Goal: Task Accomplishment & Management: Manage account settings

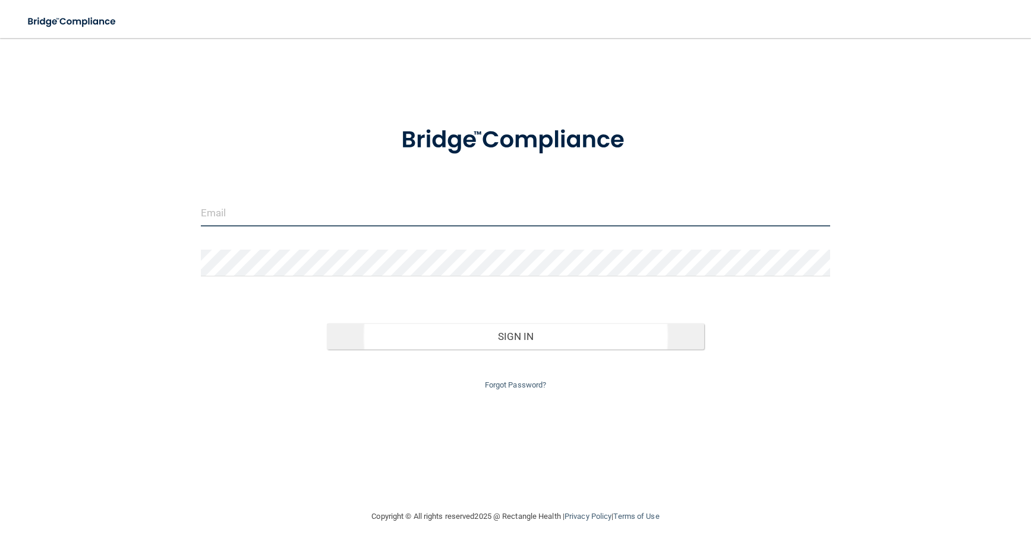
type input "[EMAIL_ADDRESS][DOMAIN_NAME]"
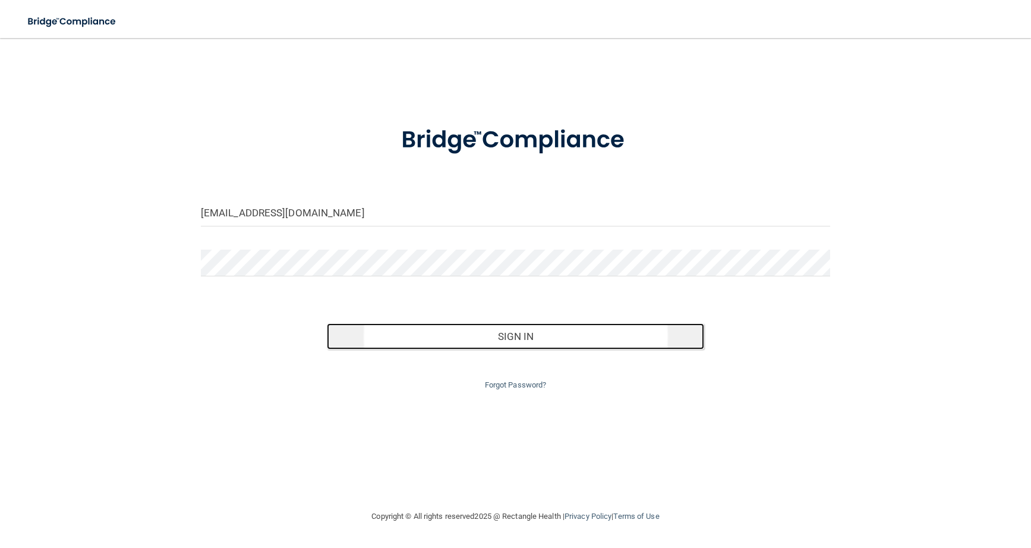
click at [505, 337] on button "Sign In" at bounding box center [516, 336] width 378 height 26
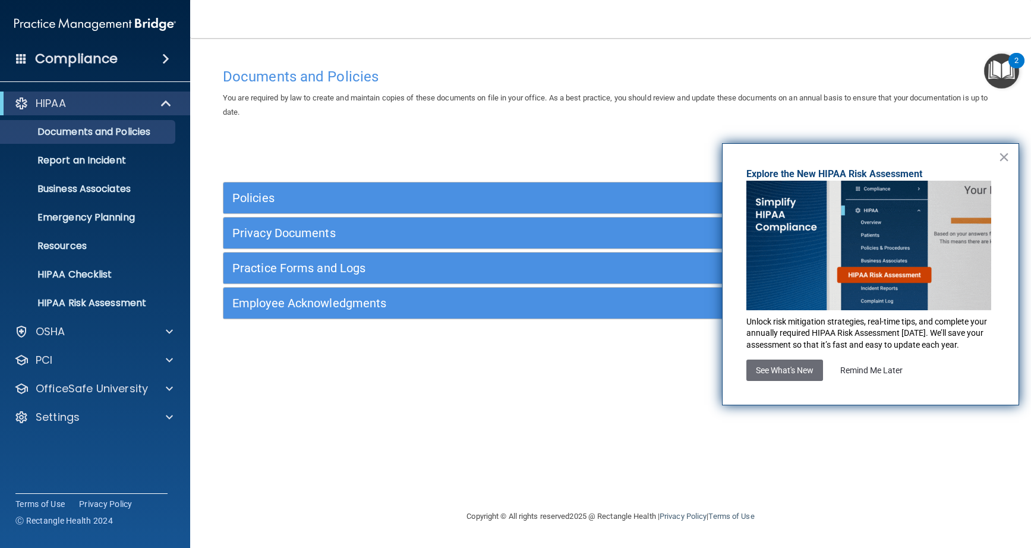
click at [1008, 156] on button "×" at bounding box center [1003, 156] width 11 height 19
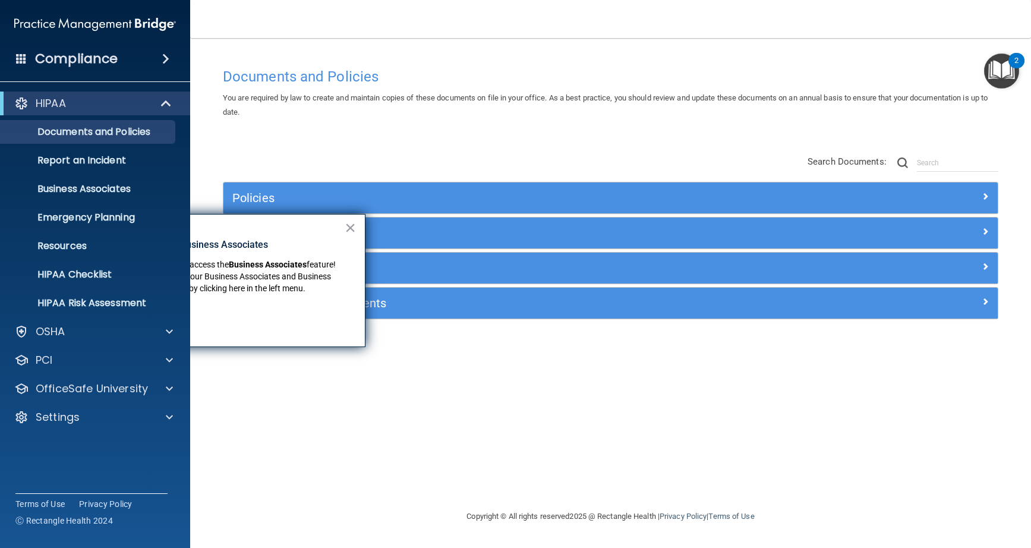
click at [169, 53] on span at bounding box center [165, 59] width 7 height 14
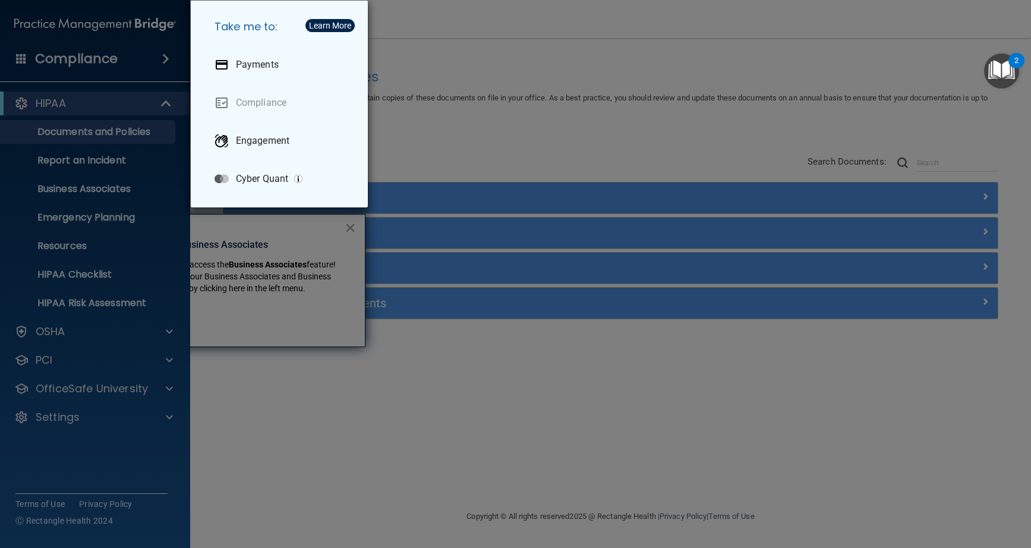
click at [168, 53] on div "Take me to: Payments Compliance Engagement Cyber Quant" at bounding box center [515, 274] width 1031 height 548
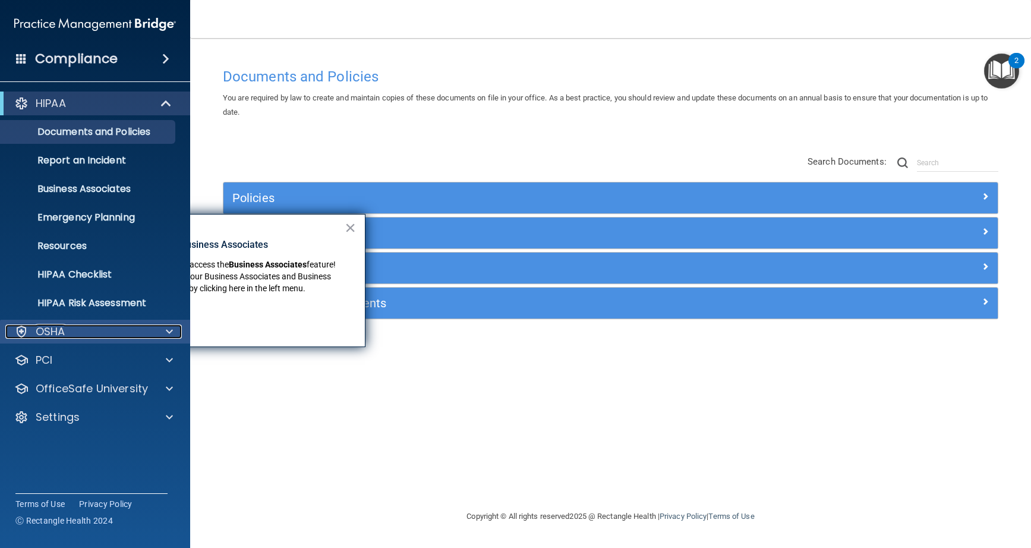
click at [160, 334] on div at bounding box center [168, 332] width 30 height 14
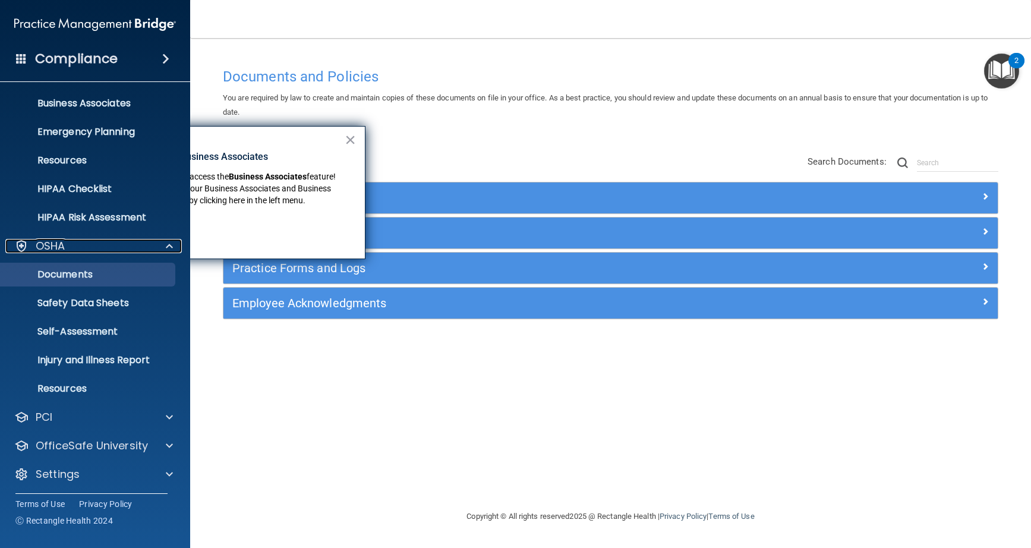
scroll to position [88, 0]
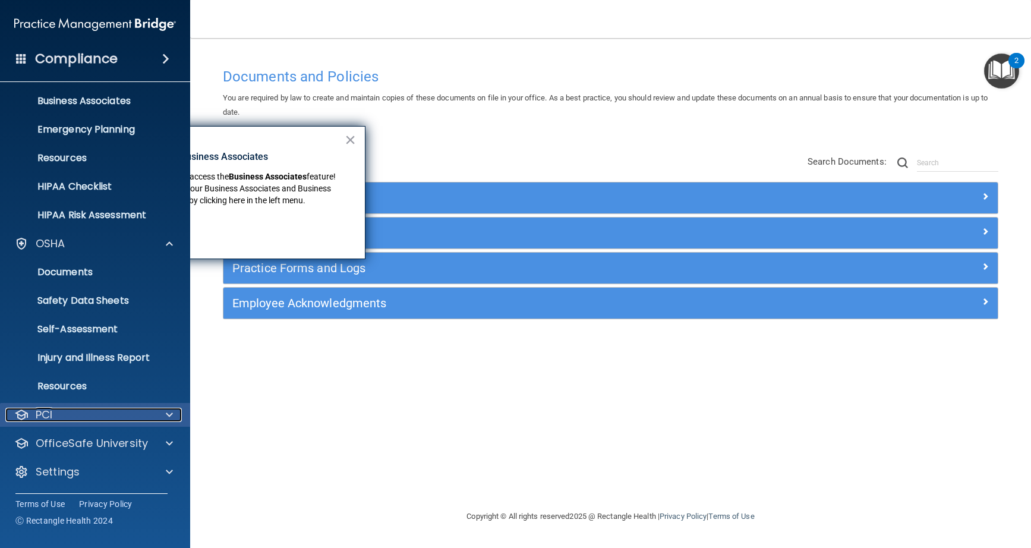
click at [168, 417] on span at bounding box center [169, 415] width 7 height 14
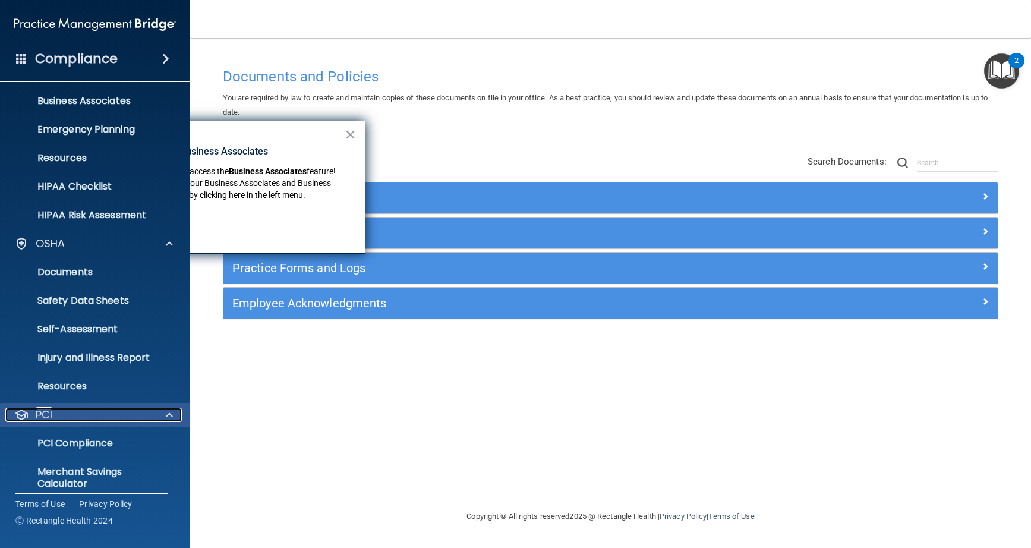
scroll to position [157, 0]
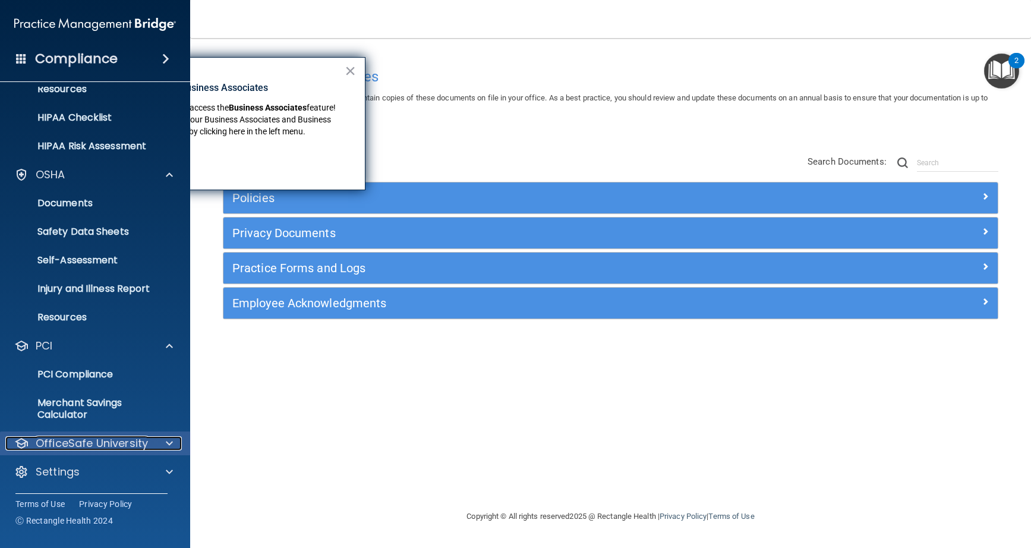
click at [172, 441] on span at bounding box center [169, 443] width 7 height 14
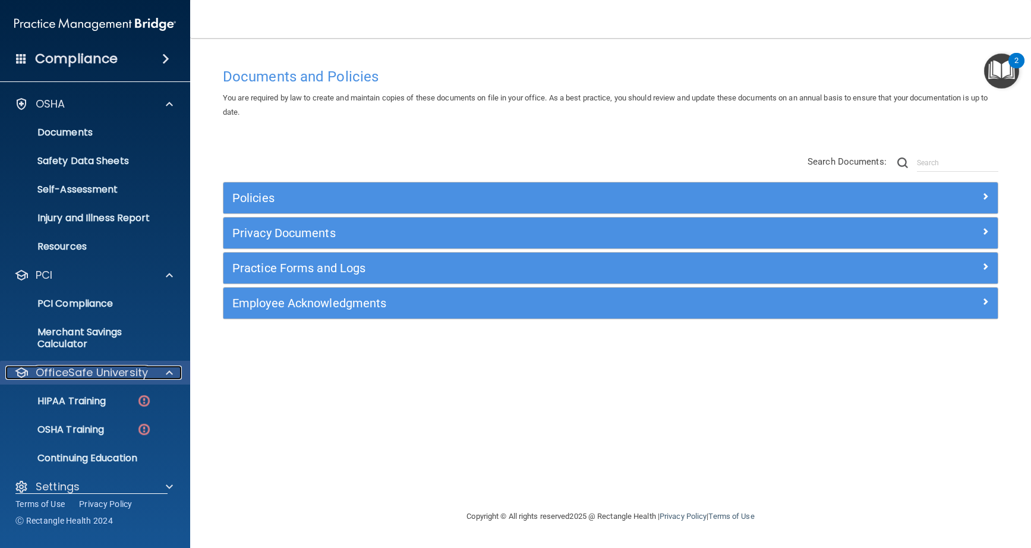
scroll to position [242, 0]
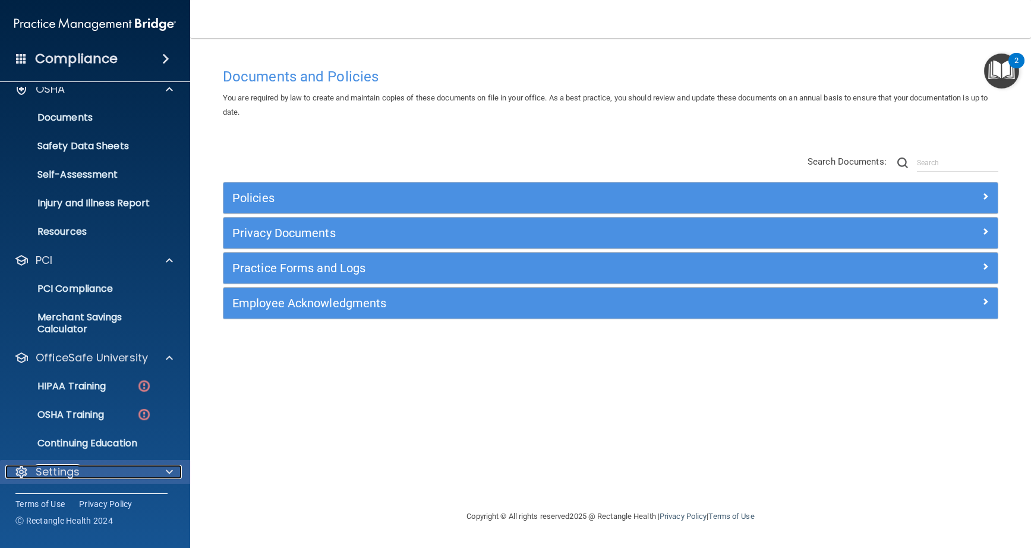
click at [86, 476] on div "Settings" at bounding box center [78, 472] width 147 height 14
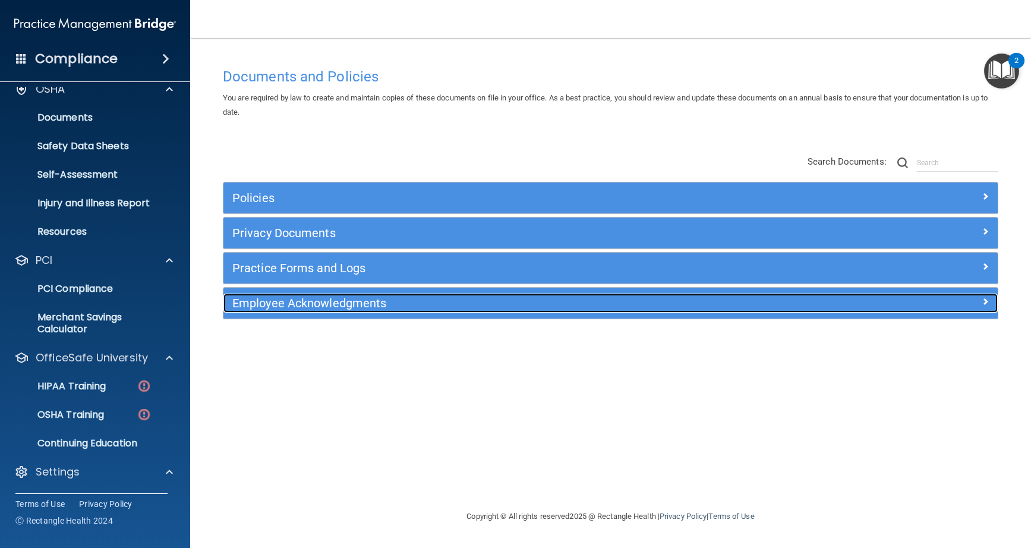
click at [420, 310] on div "Employee Acknowledgments" at bounding box center [513, 303] width 581 height 19
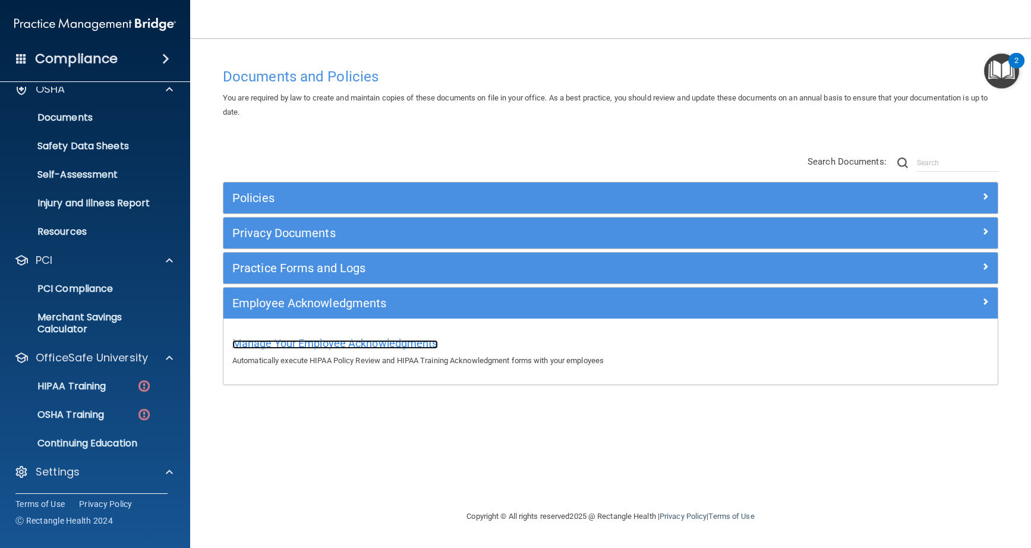
click at [401, 344] on span "Manage Your Employee Acknowledgments" at bounding box center [335, 343] width 206 height 12
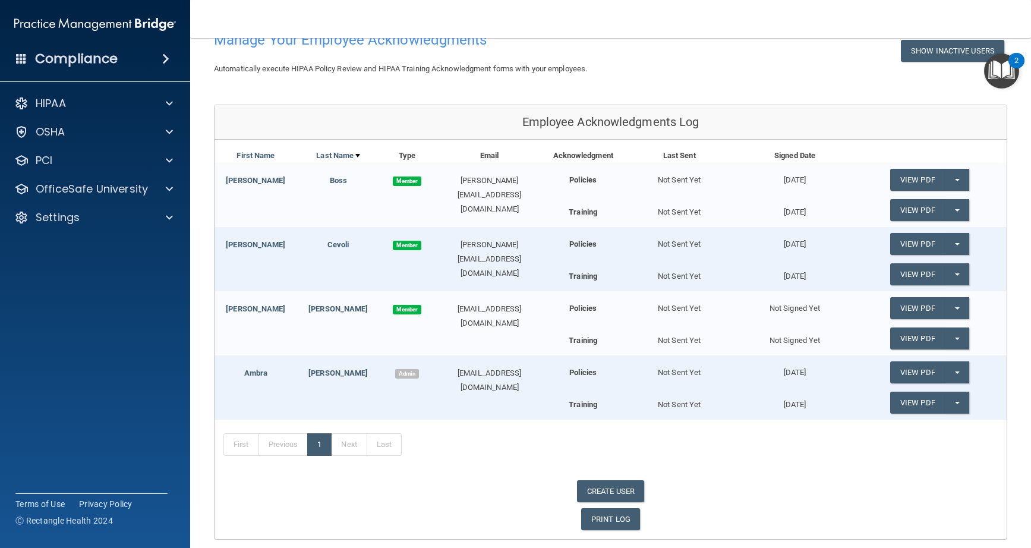
scroll to position [68, 0]
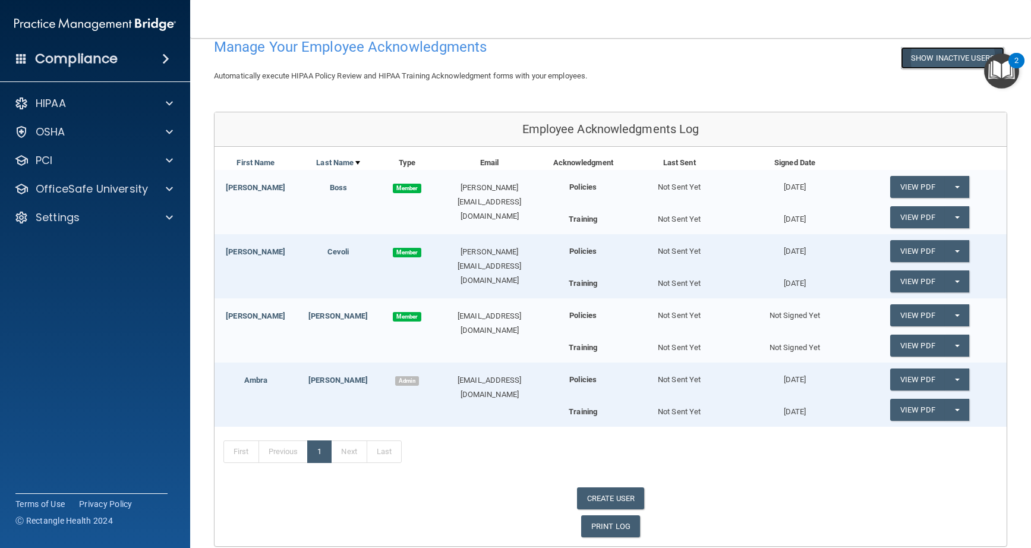
click at [948, 56] on button "Show Inactive Users" at bounding box center [952, 58] width 103 height 22
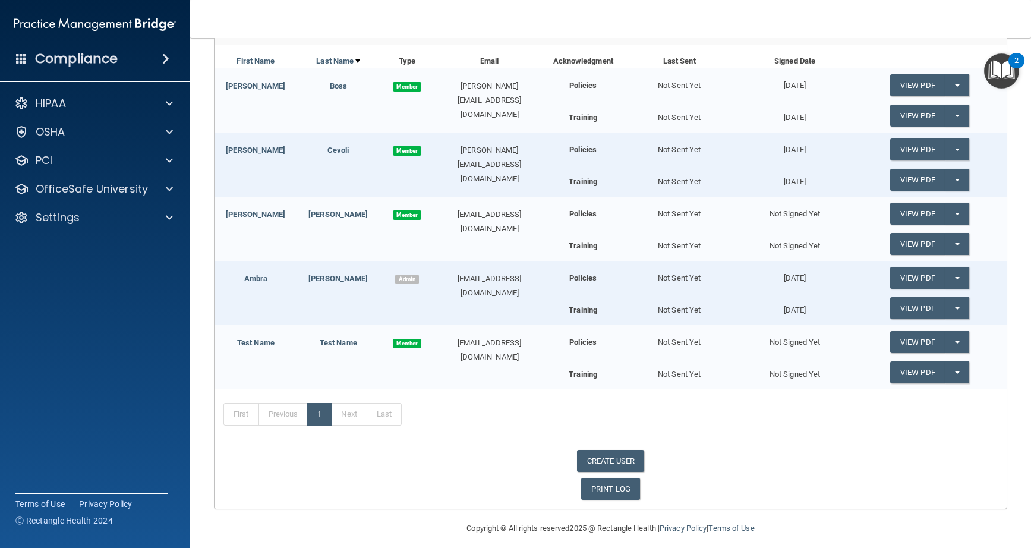
scroll to position [178, 0]
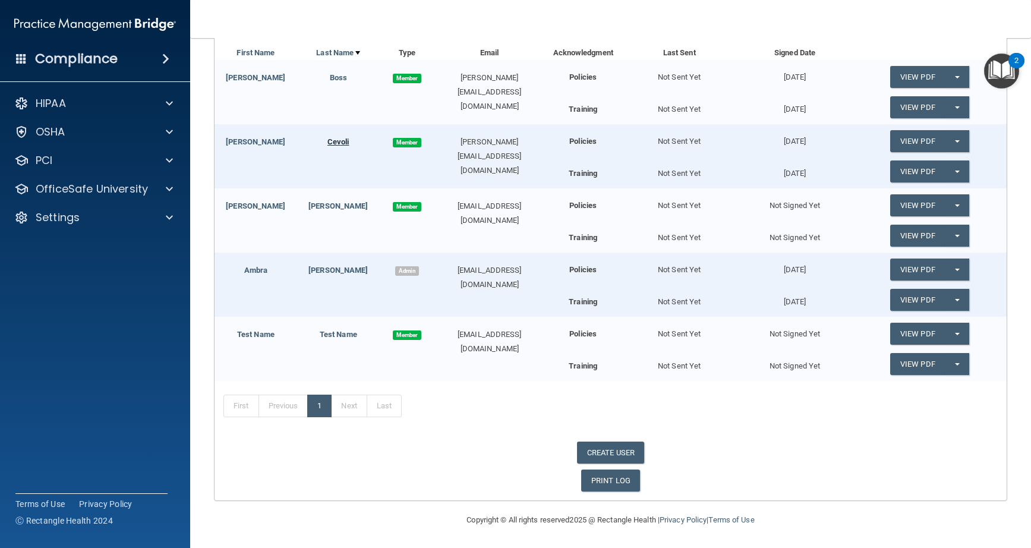
click at [344, 143] on link "Cevoli" at bounding box center [338, 141] width 22 height 9
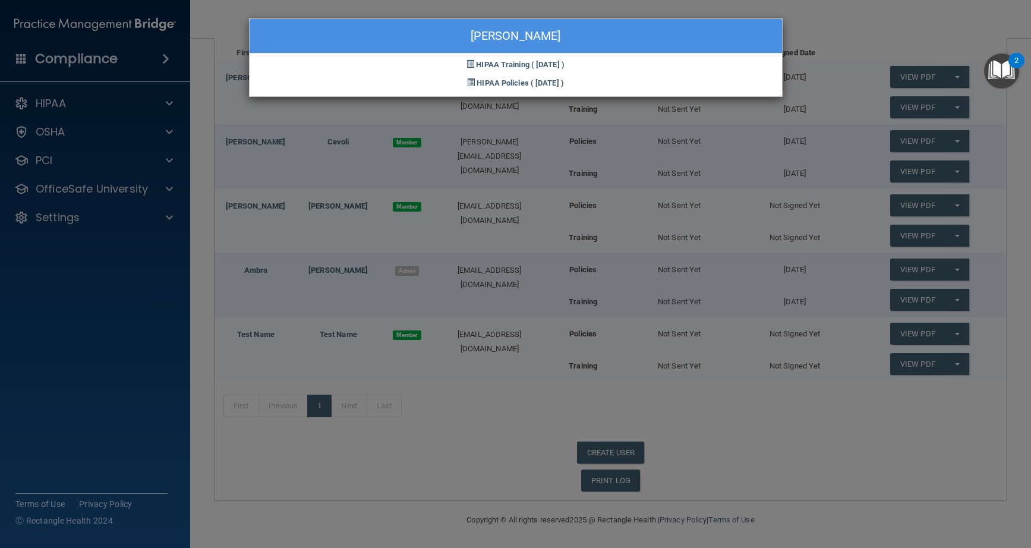
click at [345, 163] on div "Tiffany Cevoli HIPAA Training ( 04/08/2024 ) HIPAA Policies ( 04/08/2024 )" at bounding box center [515, 274] width 1031 height 548
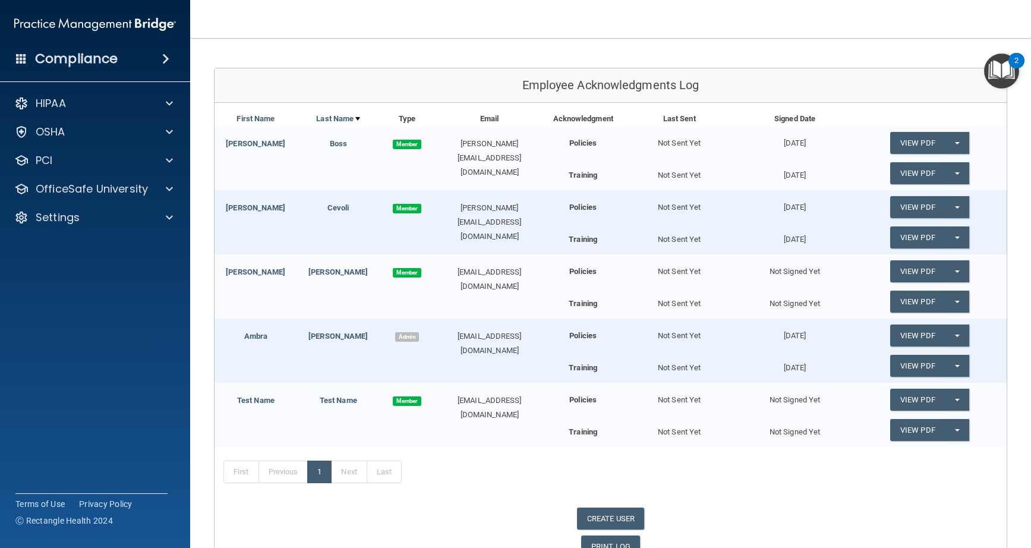
scroll to position [0, 0]
